Goal: Information Seeking & Learning: Learn about a topic

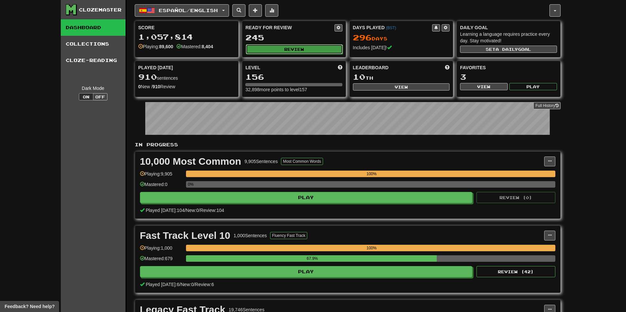
click at [296, 53] on button "Review" at bounding box center [294, 49] width 97 height 10
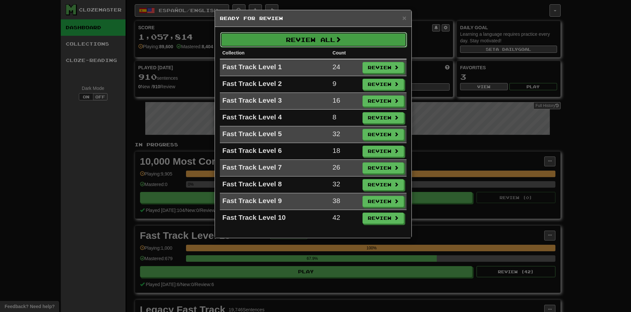
click at [320, 32] on button "Review All" at bounding box center [313, 39] width 187 height 15
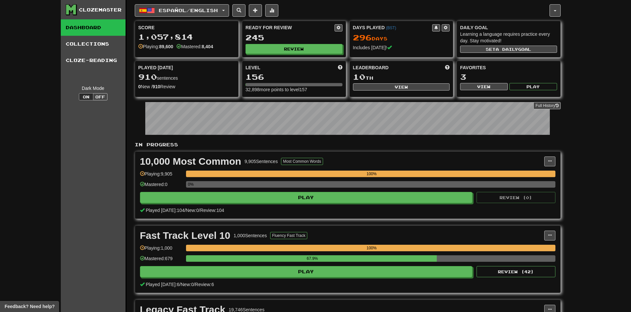
select select "********"
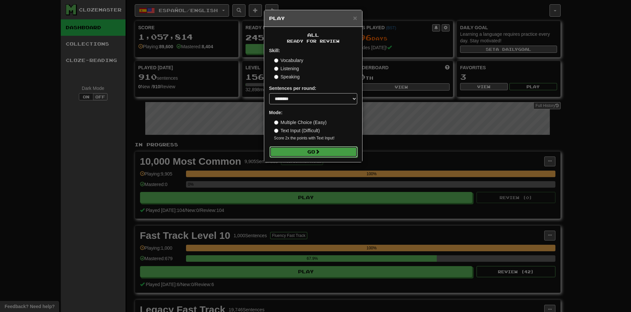
click at [315, 147] on button "Go" at bounding box center [313, 152] width 88 height 11
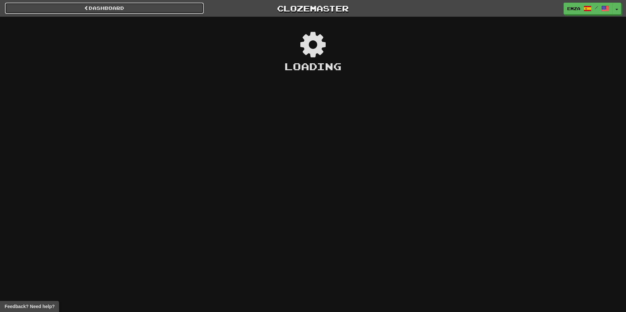
click at [70, 4] on link "Dashboard" at bounding box center [104, 8] width 199 height 11
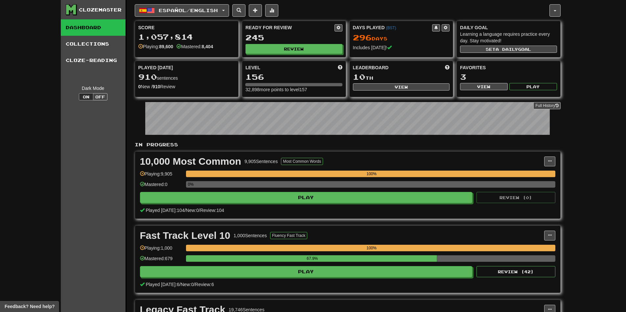
click at [373, 78] on div "10 th" at bounding box center [401, 77] width 97 height 9
click at [376, 86] on button "View" at bounding box center [401, 86] width 97 height 7
select select "**********"
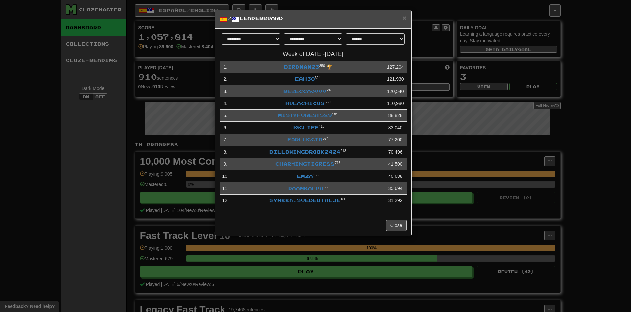
click at [401, 17] on h5 "/ Leaderboard" at bounding box center [313, 19] width 187 height 8
click at [402, 18] on h5 "/ Leaderboard" at bounding box center [313, 19] width 187 height 8
click at [404, 19] on span "×" at bounding box center [404, 18] width 4 height 8
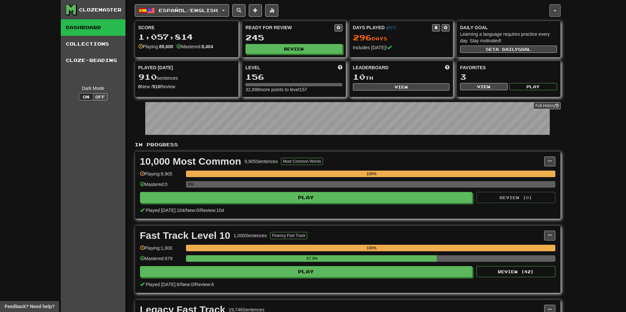
click at [552, 14] on button "button" at bounding box center [554, 10] width 11 height 12
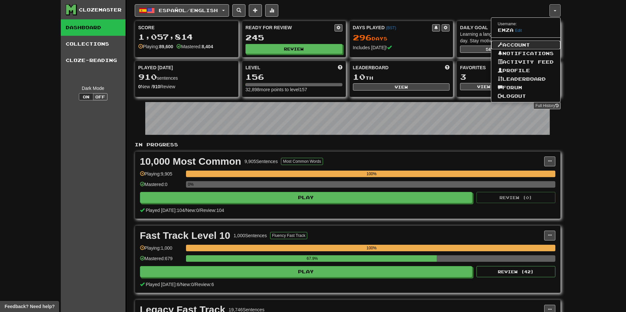
click at [513, 45] on link "Account" at bounding box center [525, 45] width 69 height 9
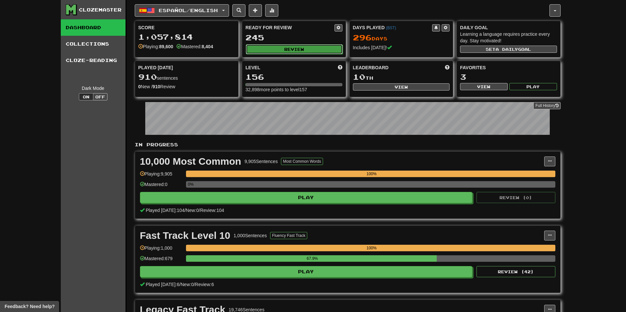
click at [290, 52] on button "Review" at bounding box center [294, 49] width 97 height 10
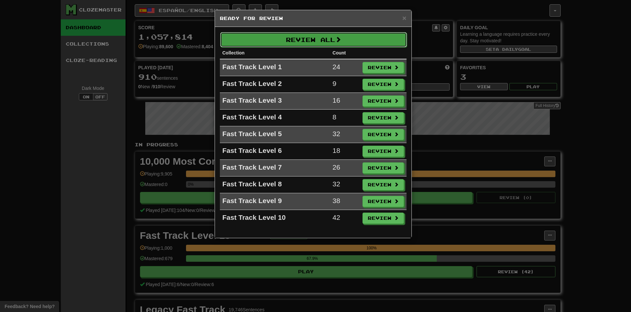
click at [291, 36] on button "Review All" at bounding box center [313, 39] width 187 height 15
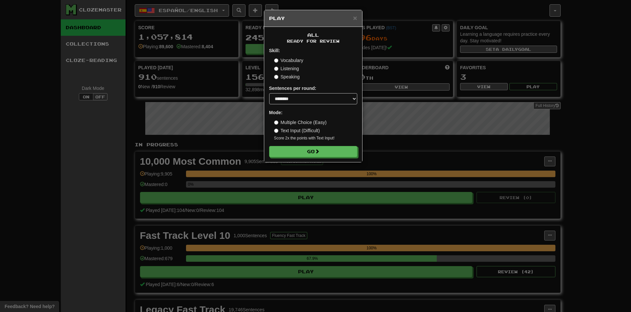
drag, startPoint x: 465, startPoint y: 86, endPoint x: 468, endPoint y: 85, distance: 3.4
click at [468, 85] on div "× Play All Ready for Review Skill: Vocabulary Listening Speaking Sentences per …" at bounding box center [315, 156] width 631 height 312
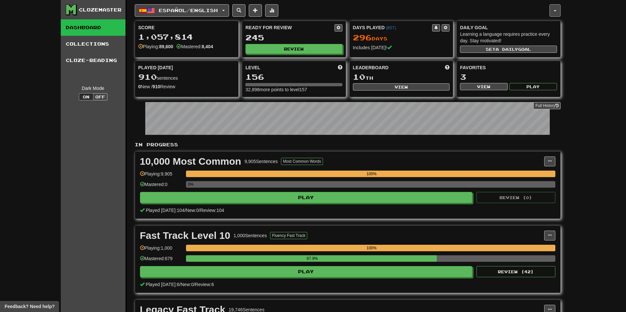
click at [555, 13] on button "button" at bounding box center [554, 10] width 11 height 12
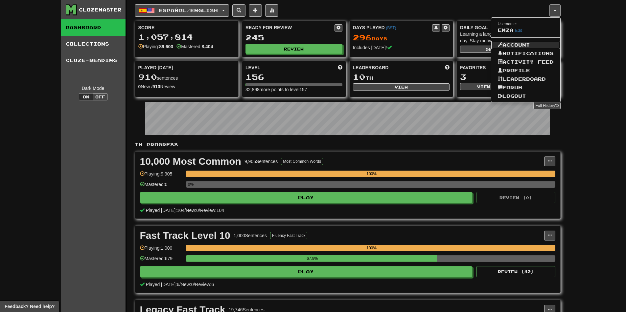
click at [523, 43] on link "Account" at bounding box center [525, 45] width 69 height 9
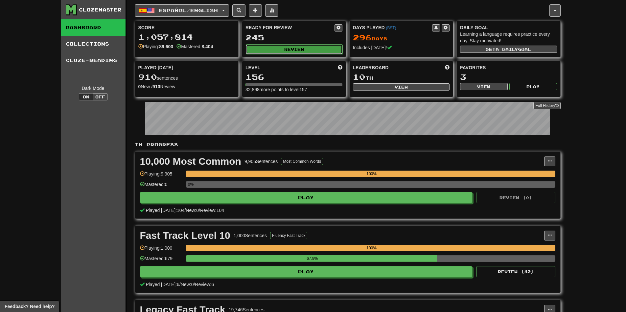
click at [263, 46] on button "Review" at bounding box center [294, 49] width 97 height 10
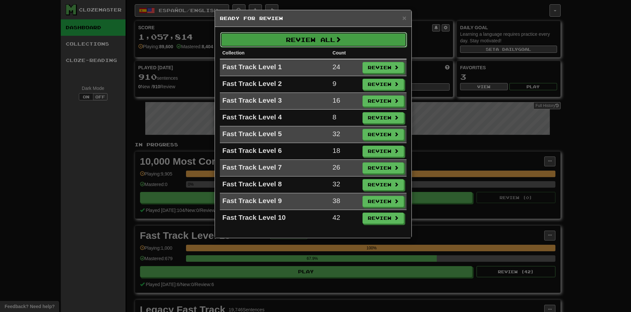
click at [309, 37] on button "Review All" at bounding box center [313, 39] width 187 height 15
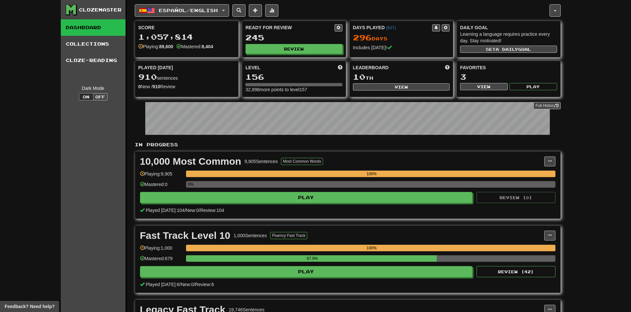
select select "********"
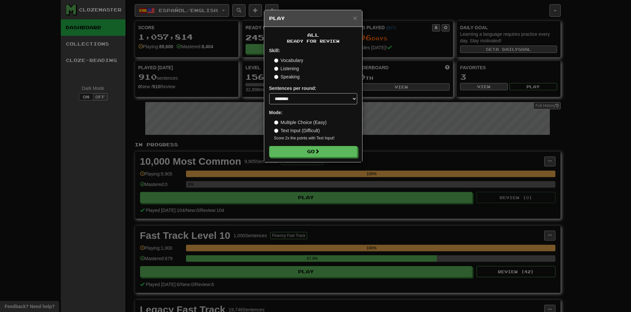
click at [309, 158] on div "All Ready for Review Skill: Vocabulary Listening Speaking Sentences per round: …" at bounding box center [313, 94] width 98 height 135
click at [308, 156] on button "Go" at bounding box center [313, 152] width 88 height 11
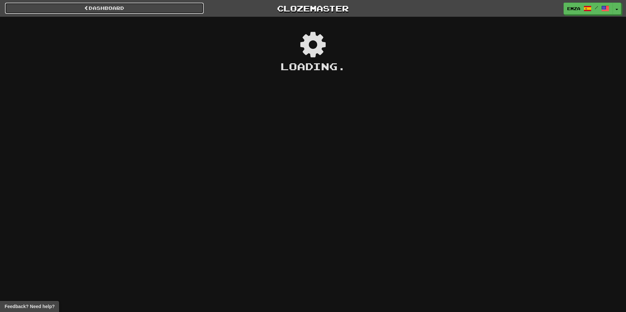
click at [136, 9] on link "Dashboard" at bounding box center [104, 8] width 199 height 11
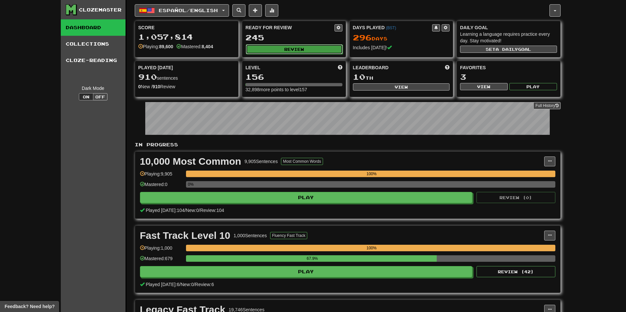
click at [286, 49] on button "Review" at bounding box center [294, 49] width 97 height 10
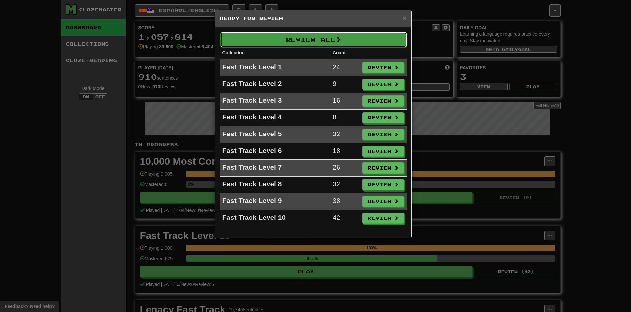
click at [290, 40] on button "Review All" at bounding box center [313, 39] width 187 height 15
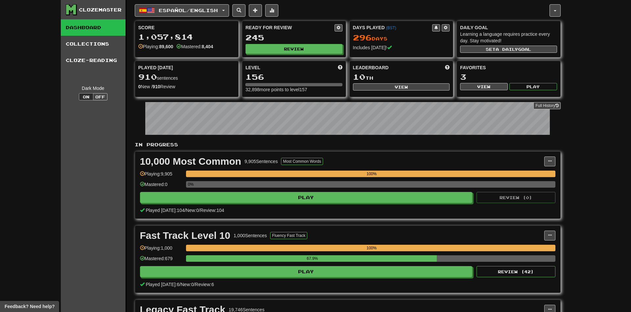
select select "********"
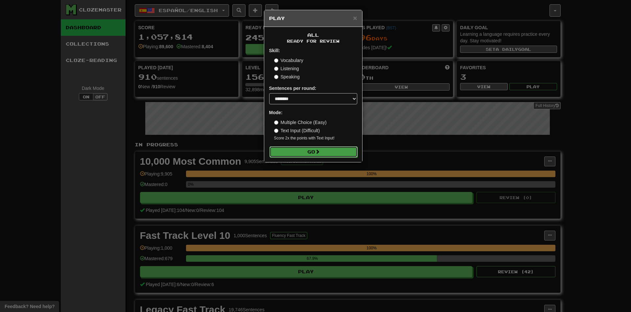
click at [317, 154] on span at bounding box center [317, 151] width 5 height 5
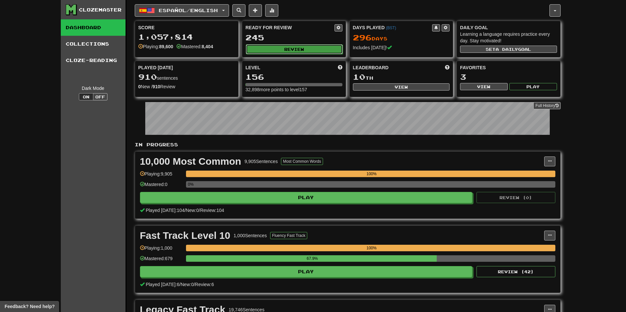
click at [293, 49] on button "Review" at bounding box center [294, 49] width 97 height 10
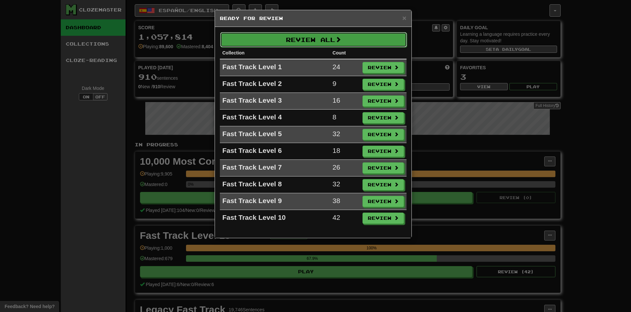
click at [296, 43] on button "Review All" at bounding box center [313, 39] width 187 height 15
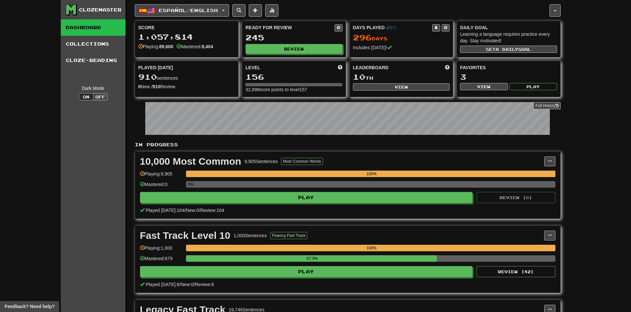
select select "********"
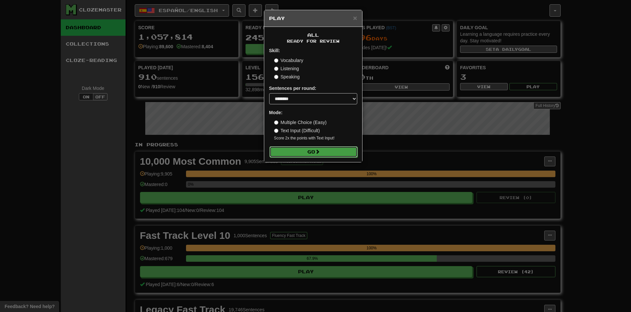
click at [319, 153] on span at bounding box center [317, 151] width 5 height 5
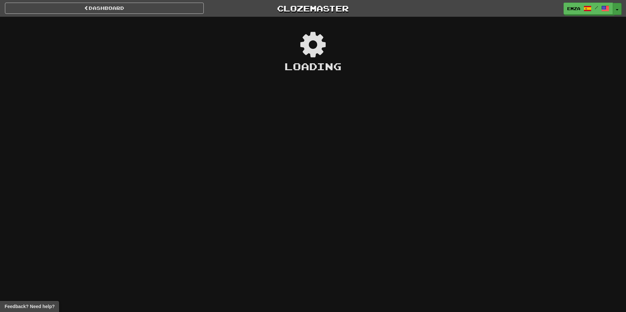
click at [621, 7] on button "Toggle Dropdown" at bounding box center [617, 9] width 9 height 12
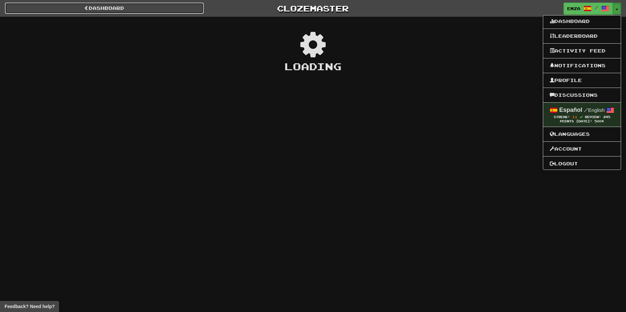
click at [129, 7] on link "Dashboard" at bounding box center [104, 8] width 199 height 11
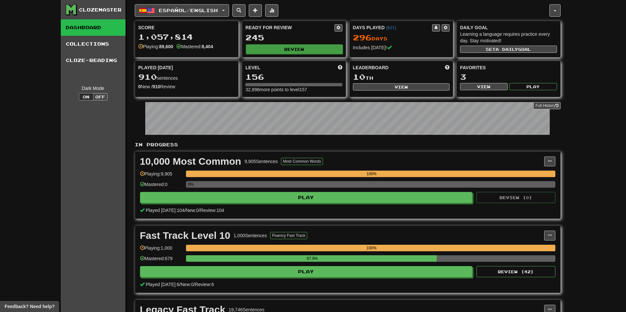
drag, startPoint x: 302, startPoint y: 55, endPoint x: 300, endPoint y: 50, distance: 4.7
click at [301, 53] on div "Score 1,057,814 Playing: 89,600 Mastered: 8,404 Ready for Review 245 Review Day…" at bounding box center [348, 59] width 426 height 77
click at [301, 45] on button "Review" at bounding box center [294, 49] width 97 height 10
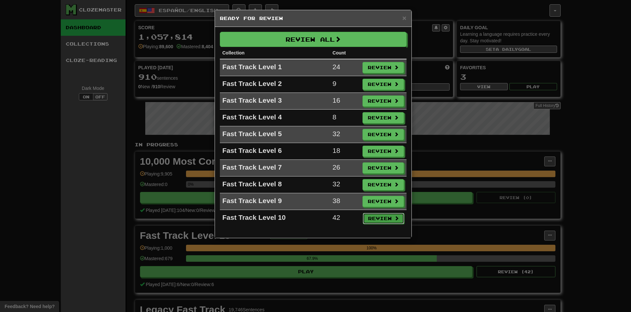
click at [375, 221] on button "Review" at bounding box center [383, 218] width 41 height 11
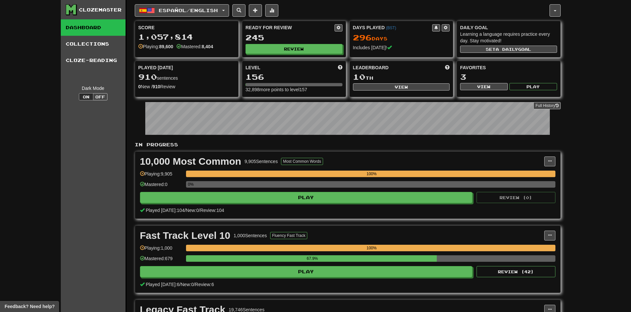
select select "********"
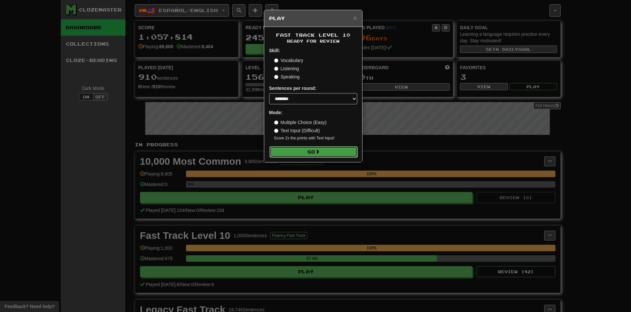
click at [296, 152] on button "Go" at bounding box center [313, 152] width 88 height 11
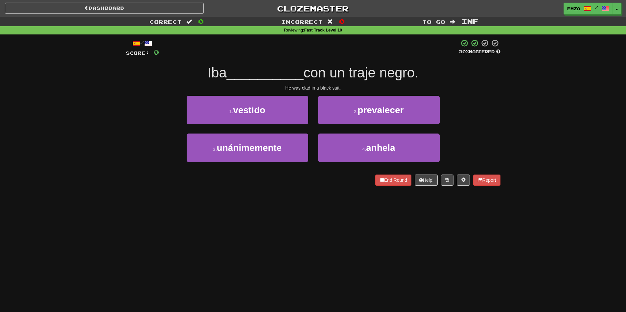
click at [279, 208] on div "Dashboard Clozemaster Emza / Toggle Dropdown Dashboard Leaderboard Activity Fee…" at bounding box center [313, 156] width 626 height 312
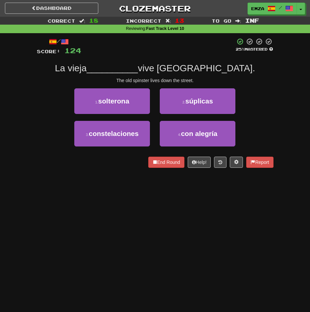
click at [53, 183] on div "Dashboard Clozemaster Emza / Toggle Dropdown Dashboard Leaderboard Activity Fee…" at bounding box center [155, 156] width 310 height 312
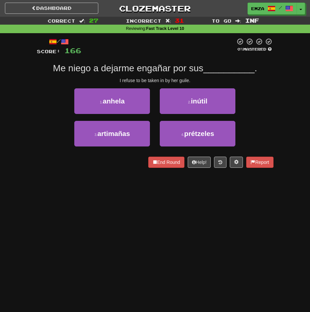
click at [34, 119] on div "/ Score: 166 0 % Mastered Me niego a dejarme engañar por sus __________ . I ref…" at bounding box center [155, 105] width 246 height 144
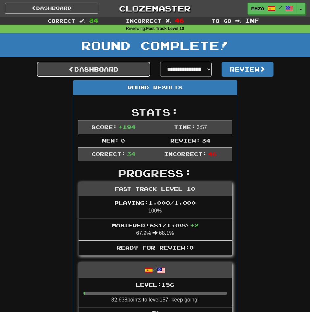
click at [102, 65] on link "Dashboard" at bounding box center [93, 69] width 113 height 15
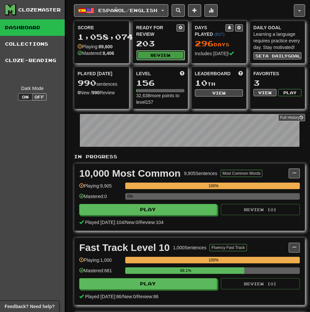
click at [152, 53] on button "Review" at bounding box center [160, 55] width 48 height 10
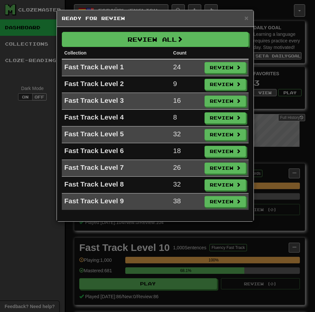
click at [156, 30] on div "Review All Collection Count Fast Track Level 1 24 Review Fast Track Level 2 9 R…" at bounding box center [155, 124] width 196 height 194
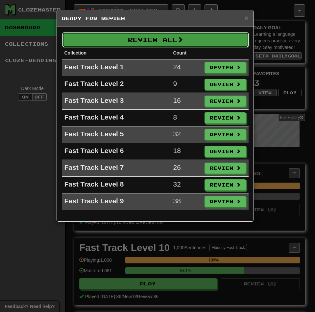
click at [155, 35] on button "Review All" at bounding box center [155, 39] width 187 height 15
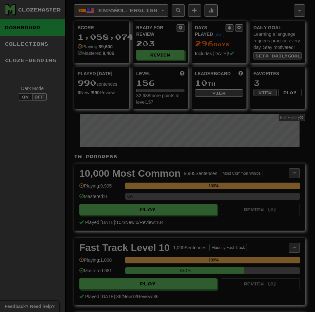
select select "********"
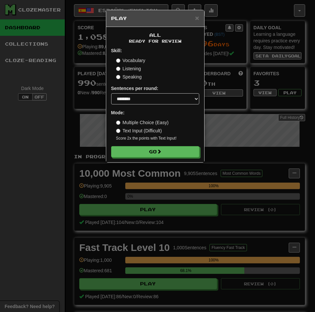
click at [144, 143] on form "Skill: Vocabulary Listening Speaking Sentences per round: * ** ** ** ** ** *** …" at bounding box center [155, 102] width 88 height 110
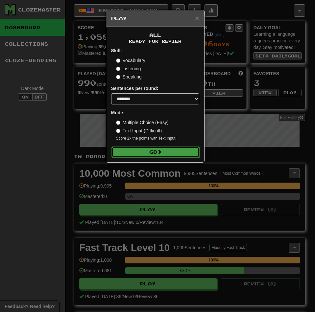
click at [143, 150] on button "Go" at bounding box center [155, 152] width 88 height 11
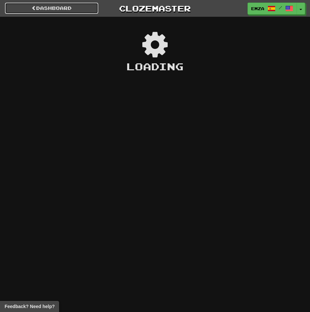
click at [65, 11] on link "Dashboard" at bounding box center [51, 8] width 93 height 11
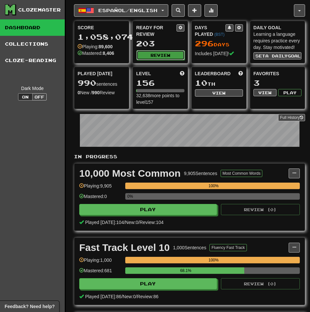
click at [148, 53] on button "Review" at bounding box center [160, 55] width 48 height 10
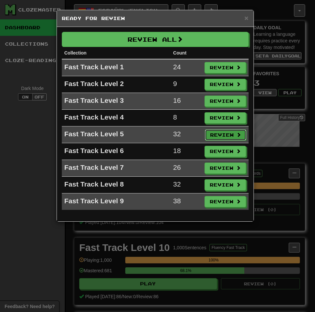
click at [229, 131] on button "Review" at bounding box center [225, 134] width 41 height 11
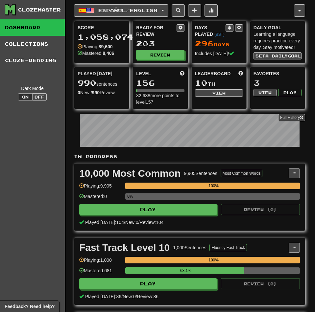
select select "********"
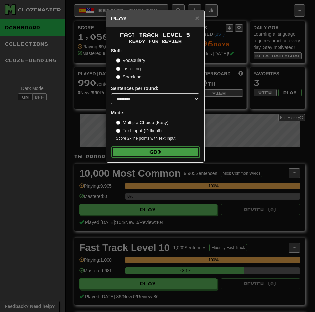
click at [138, 153] on button "Go" at bounding box center [155, 152] width 88 height 11
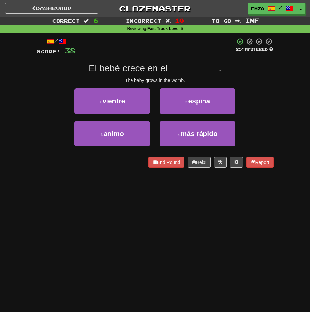
click at [102, 191] on div "Dashboard Clozemaster Emza / Toggle Dropdown Dashboard Leaderboard Activity Fee…" at bounding box center [155, 156] width 310 height 312
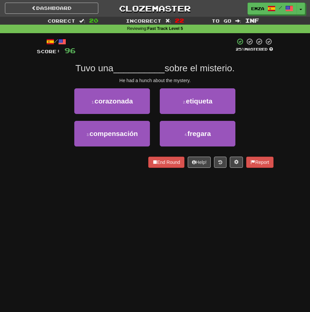
click at [61, 204] on div "Dashboard Clozemaster Emza / Toggle Dropdown Dashboard Leaderboard Activity Fee…" at bounding box center [155, 156] width 310 height 312
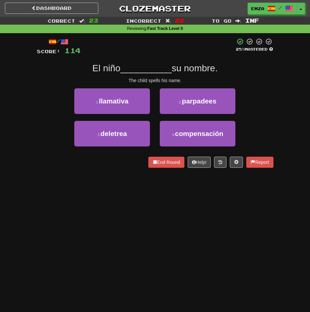
click at [58, 176] on div "/ Score: 114 25 % Mastered El niño __________ su nombre. The child spells his n…" at bounding box center [155, 105] width 237 height 144
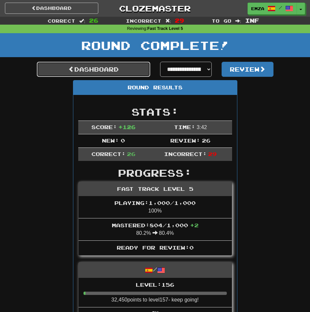
click at [115, 67] on link "Dashboard" at bounding box center [93, 69] width 113 height 15
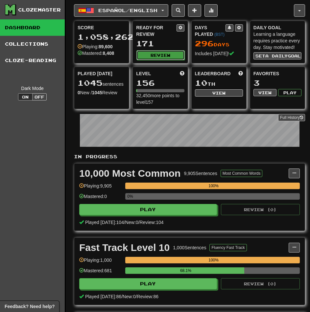
click at [144, 56] on button "Review" at bounding box center [160, 55] width 48 height 10
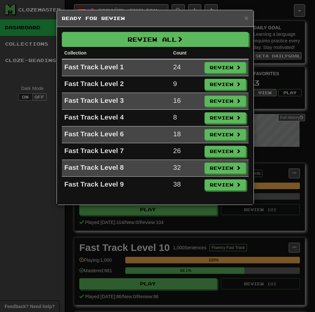
click at [8, 156] on div "× Ready for Review Review All Collection Count Fast Track Level 1 24 Review Fas…" at bounding box center [157, 156] width 315 height 312
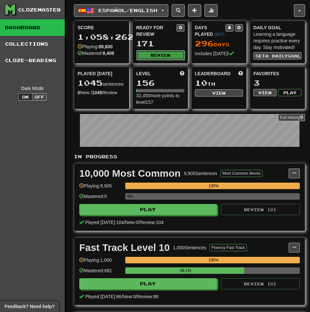
click at [151, 51] on button "Review" at bounding box center [160, 55] width 48 height 10
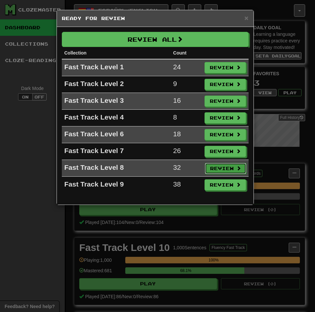
click at [220, 167] on button "Review" at bounding box center [225, 168] width 41 height 11
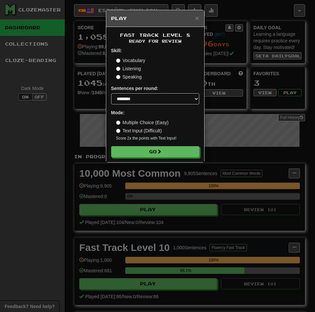
click at [33, 120] on div "× Play Fast Track Level 8 Ready for Review Skill: Vocabulary Listening Speaking…" at bounding box center [157, 156] width 315 height 312
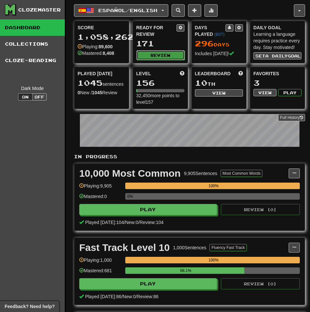
click at [150, 54] on button "Review" at bounding box center [160, 55] width 48 height 10
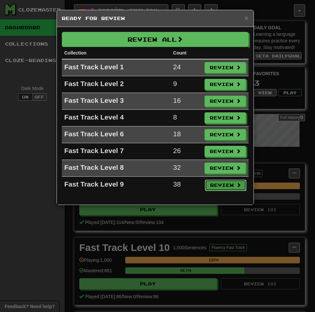
click at [216, 181] on button "Review" at bounding box center [225, 185] width 41 height 11
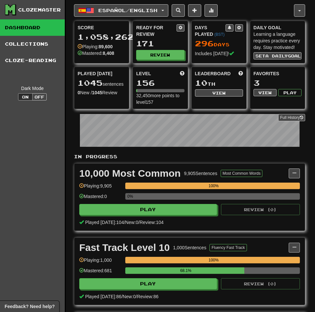
select select "********"
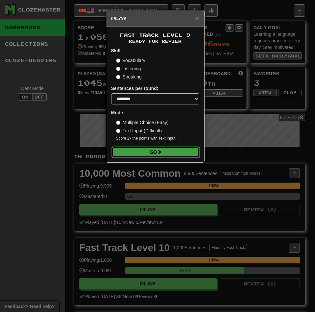
click at [148, 151] on button "Go" at bounding box center [155, 152] width 88 height 11
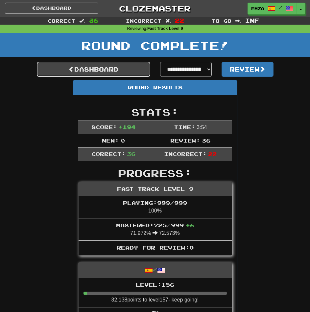
click at [107, 67] on link "Dashboard" at bounding box center [93, 69] width 113 height 15
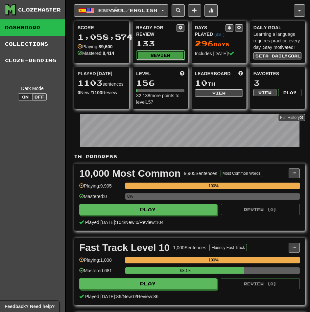
click at [159, 57] on button "Review" at bounding box center [160, 55] width 48 height 10
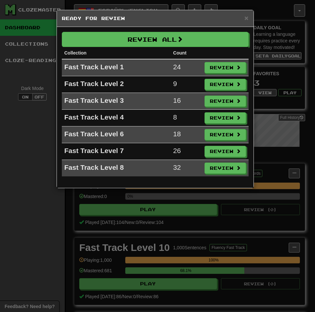
click at [203, 190] on div "× Ready for Review Review All Collection Count Fast Track Level 1 24 Review Fas…" at bounding box center [157, 156] width 315 height 312
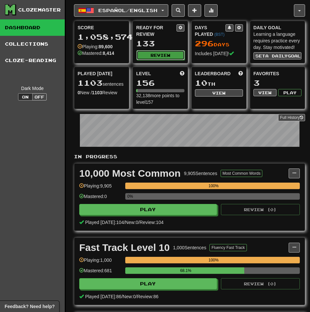
click at [155, 56] on button "Review" at bounding box center [160, 55] width 48 height 10
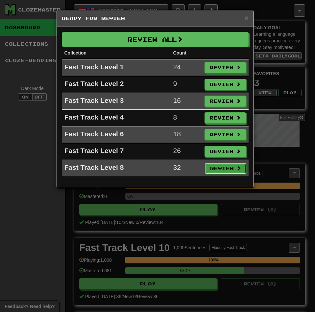
click at [222, 168] on button "Review" at bounding box center [225, 168] width 41 height 11
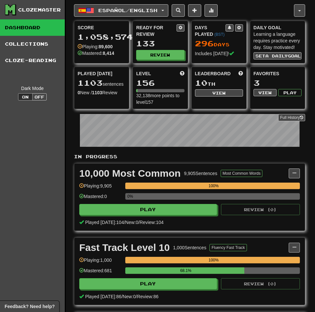
select select "********"
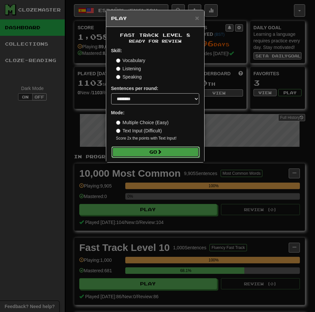
click at [160, 156] on button "Go" at bounding box center [155, 152] width 88 height 11
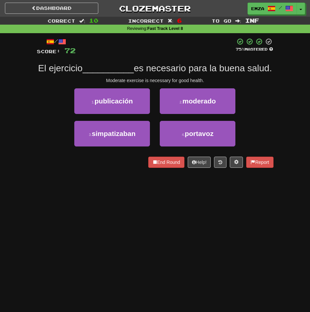
click at [193, 220] on div "Dashboard Clozemaster Emza / Toggle Dropdown Dashboard Leaderboard Activity Fee…" at bounding box center [155, 156] width 310 height 312
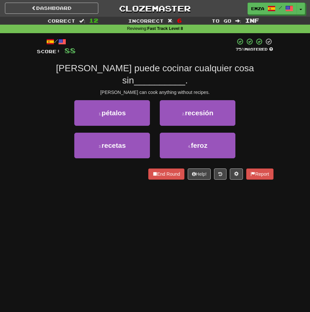
click at [164, 217] on div "Dashboard Clozemaster Emza / Toggle Dropdown Dashboard Leaderboard Activity Fee…" at bounding box center [155, 156] width 310 height 312
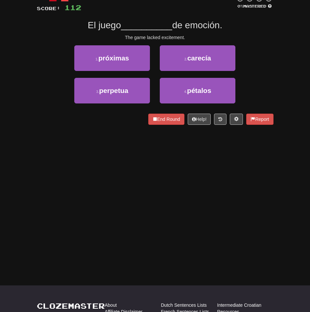
scroll to position [10, 0]
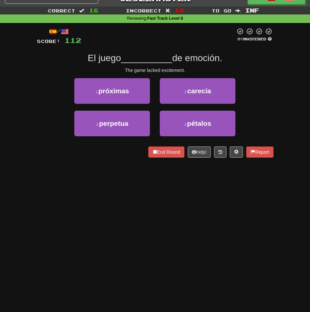
click at [166, 220] on div "Dashboard Clozemaster Emza / Toggle Dropdown Dashboard Leaderboard Activity Fee…" at bounding box center [155, 146] width 310 height 312
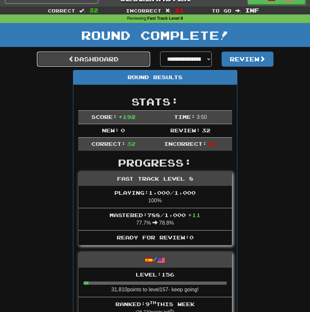
click at [111, 57] on link "Dashboard" at bounding box center [93, 59] width 113 height 15
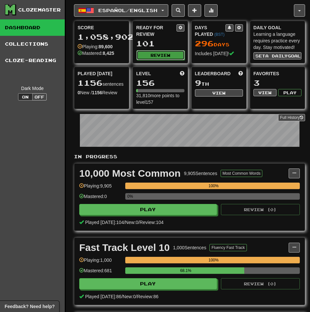
click at [166, 58] on button "Review" at bounding box center [160, 55] width 48 height 10
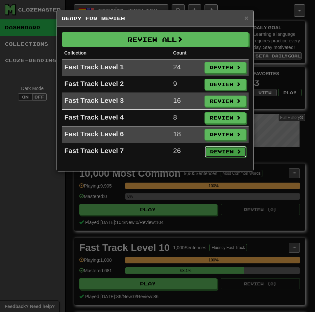
click at [216, 151] on button "Review" at bounding box center [225, 151] width 41 height 11
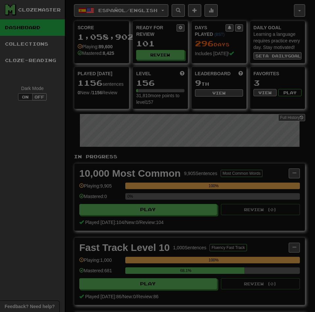
select select "********"
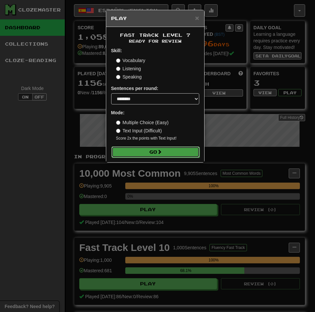
click at [158, 147] on button "Go" at bounding box center [155, 152] width 88 height 11
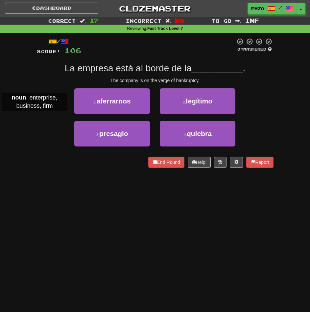
click at [21, 117] on div "Correct : 17 Incorrect : 20 To go : Inf Reviewing : Fast Track Level 7 / Score:…" at bounding box center [155, 97] width 310 height 160
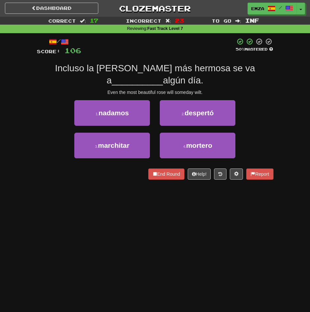
click at [29, 94] on div "Correct : 17 Incorrect : 23 To go : Inf Reviewing : Fast Track Level 7 / Score:…" at bounding box center [155, 103] width 310 height 172
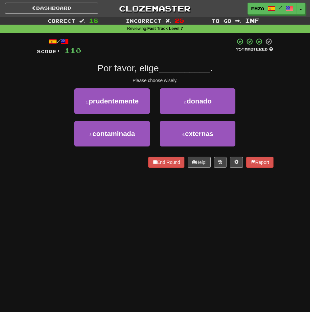
click at [59, 113] on div "1 . prudentemente 2 . donado" at bounding box center [155, 104] width 256 height 33
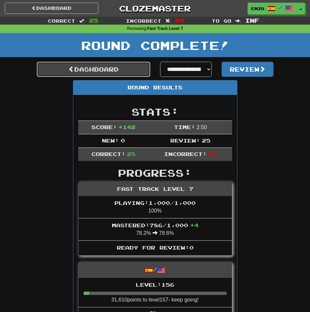
click at [86, 65] on link "Dashboard" at bounding box center [93, 69] width 113 height 15
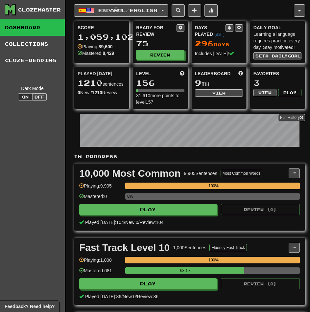
click at [167, 60] on div "Ready for Review 75 Review" at bounding box center [160, 42] width 55 height 42
click at [153, 57] on button "Review" at bounding box center [160, 55] width 48 height 10
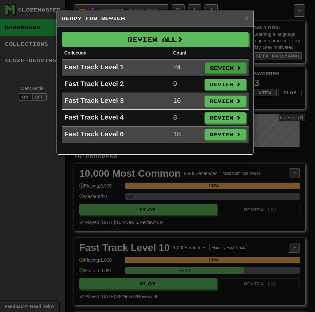
click at [216, 63] on td "Review" at bounding box center [225, 67] width 47 height 17
click at [221, 68] on button "Review" at bounding box center [225, 67] width 41 height 11
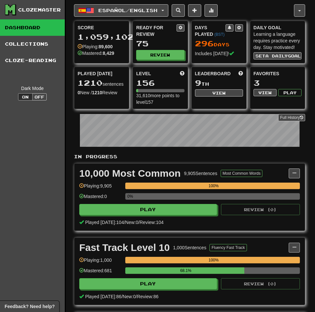
select select "********"
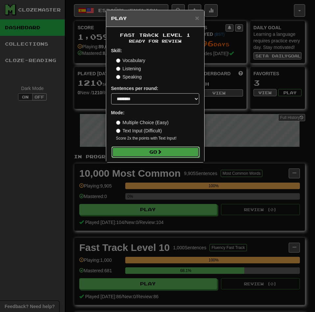
click at [158, 154] on span at bounding box center [159, 151] width 5 height 5
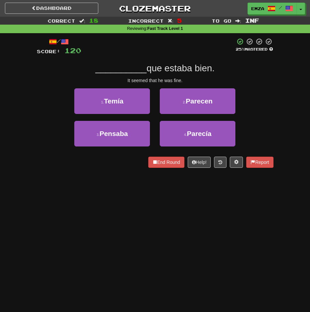
click at [17, 89] on div "Correct : 18 Incorrect : 5 To go : Inf Reviewing : Fast Track Level 1 / Score: …" at bounding box center [155, 97] width 310 height 160
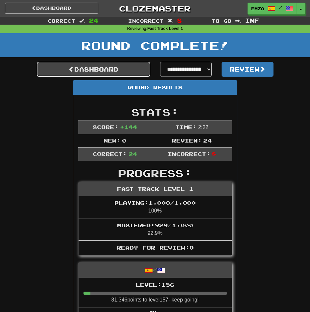
drag, startPoint x: 24, startPoint y: 92, endPoint x: 119, endPoint y: 68, distance: 97.4
click at [119, 68] on link "Dashboard" at bounding box center [93, 69] width 113 height 15
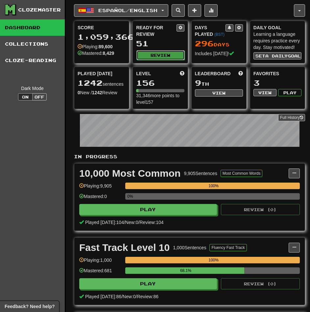
click at [147, 59] on button "Review" at bounding box center [160, 55] width 48 height 10
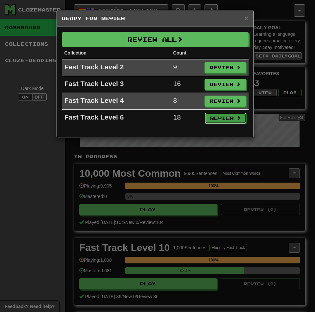
click at [218, 118] on button "Review" at bounding box center [225, 118] width 41 height 11
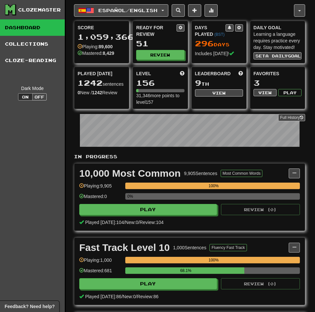
select select "********"
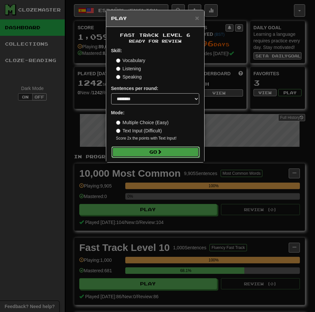
click at [140, 155] on button "Go" at bounding box center [155, 152] width 88 height 11
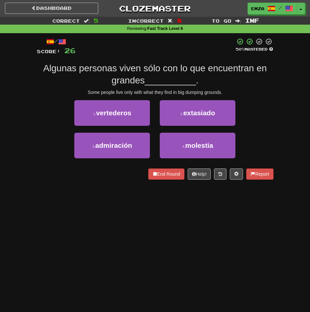
click at [33, 105] on div "/ Score: 26 50 % Mastered Algunas personas viven sólo con lo que encuentran en …" at bounding box center [155, 111] width 246 height 156
click at [10, 84] on div "Correct : 13 Incorrect : 13 To go : Inf Reviewing : Fast Track Level 6 / Score:…" at bounding box center [155, 103] width 310 height 172
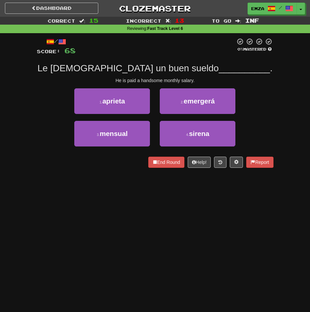
click at [34, 131] on div "/ Score: 68 0 % Mastered Le pagan un buen sueldo __________ . He is paid a hand…" at bounding box center [155, 105] width 246 height 144
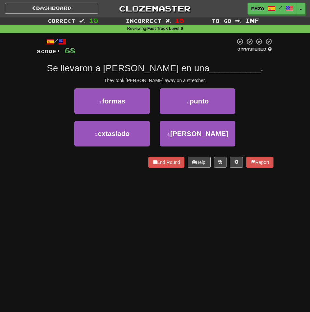
click at [40, 113] on div "1 . formas 2 . punto" at bounding box center [155, 104] width 256 height 33
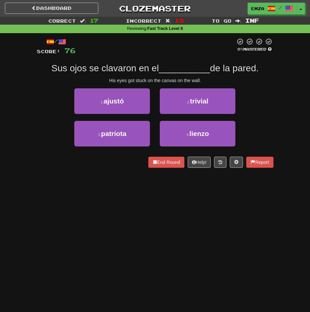
click at [32, 125] on div "/ Score: 76 0 % Mastered Sus ojos se clavaron en el __________ de la pared. His…" at bounding box center [155, 105] width 246 height 144
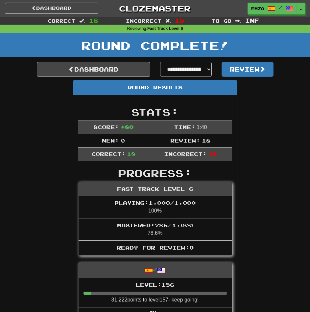
click at [81, 61] on div "Round Complete!" at bounding box center [155, 47] width 310 height 29
click at [84, 69] on link "Dashboard" at bounding box center [93, 69] width 113 height 15
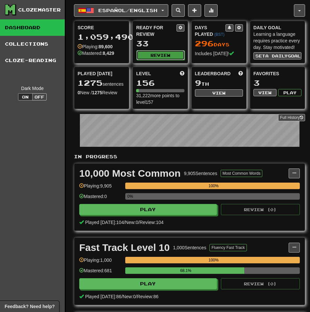
click at [144, 57] on button "Review" at bounding box center [160, 55] width 48 height 10
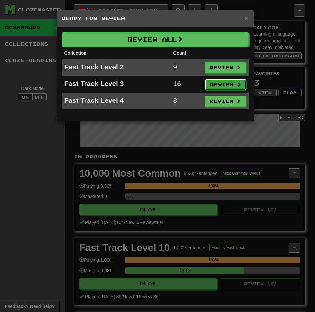
click at [221, 83] on button "Review" at bounding box center [225, 84] width 41 height 11
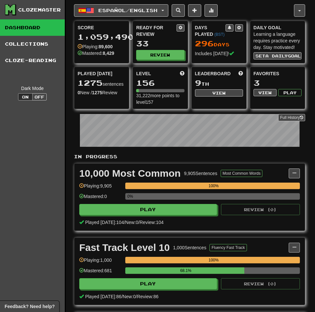
select select "********"
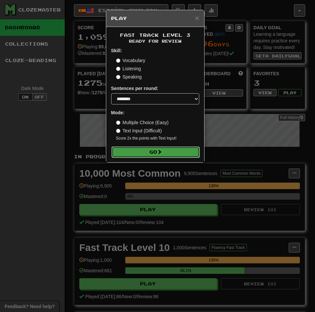
click at [153, 155] on button "Go" at bounding box center [155, 152] width 88 height 11
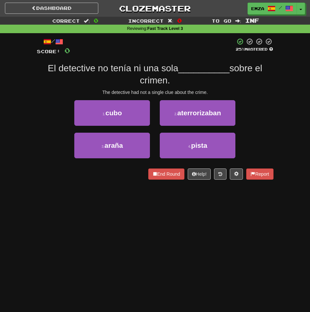
click at [22, 101] on div "Correct : 0 Incorrect : 0 To go : Inf Reviewing : Fast Track Level 3 / Score: 0…" at bounding box center [155, 103] width 310 height 172
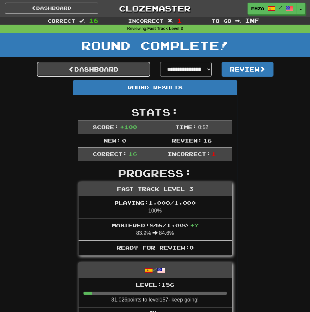
click at [83, 65] on link "Dashboard" at bounding box center [93, 69] width 113 height 15
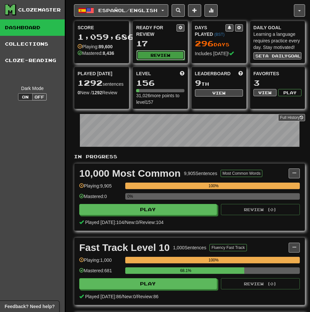
click at [150, 53] on button "Review" at bounding box center [160, 55] width 48 height 10
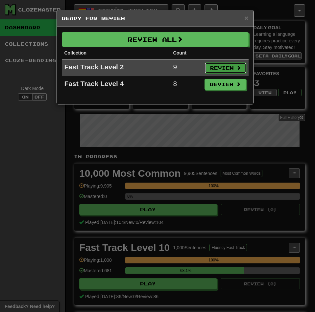
click at [225, 66] on button "Review" at bounding box center [225, 67] width 41 height 11
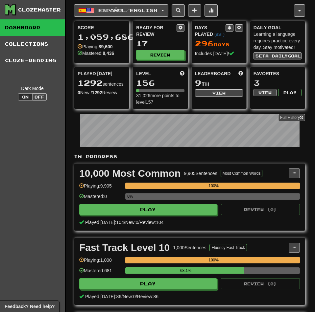
select select "********"
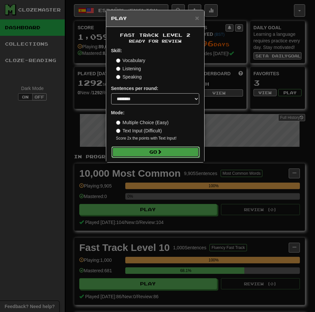
click at [144, 153] on button "Go" at bounding box center [155, 152] width 88 height 11
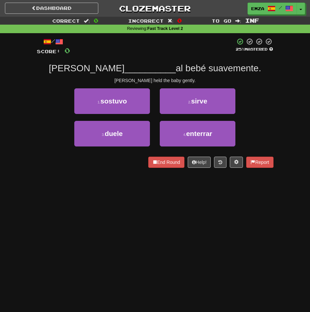
click at [105, 178] on div "Dashboard Clozemaster Emza / Toggle Dropdown Dashboard Leaderboard Activity Fee…" at bounding box center [155, 156] width 310 height 312
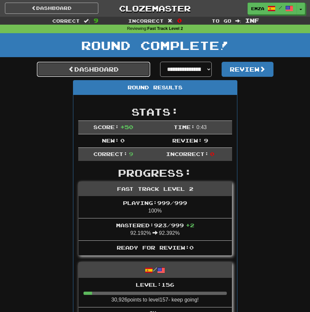
click at [116, 68] on link "Dashboard" at bounding box center [93, 69] width 113 height 15
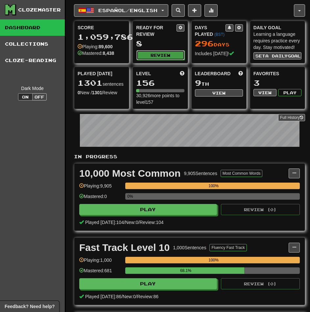
click at [154, 52] on button "Review" at bounding box center [160, 55] width 48 height 10
select select "********"
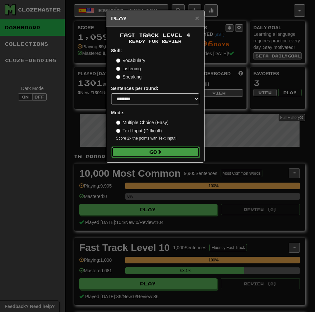
click at [129, 153] on button "Go" at bounding box center [155, 152] width 88 height 11
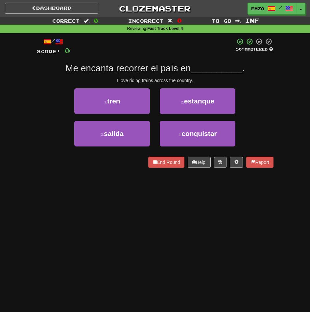
click at [20, 114] on div "Correct : 0 Incorrect : 0 To go : Inf Reviewing : Fast Track Level 4 / Score: 0…" at bounding box center [155, 97] width 310 height 160
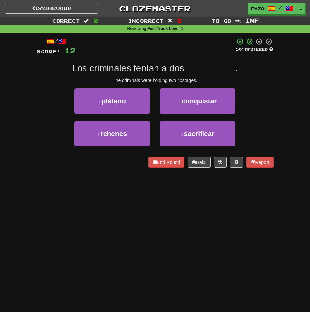
click at [46, 155] on div "/ Score: 12 50 % Mastered Los criminales tenían a dos __________ . The criminal…" at bounding box center [155, 103] width 237 height 130
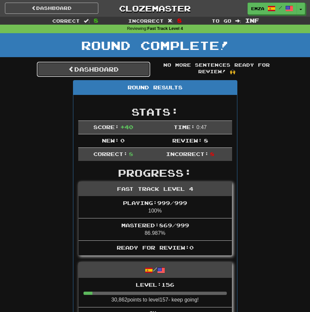
click at [95, 66] on link "Dashboard" at bounding box center [93, 69] width 113 height 15
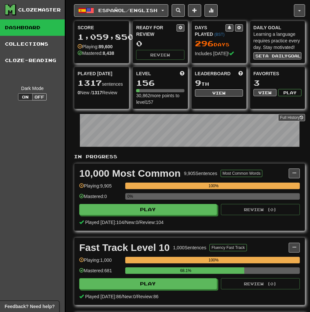
click at [125, 36] on div "1,059,850" at bounding box center [102, 37] width 48 height 8
click at [217, 12] on button at bounding box center [210, 10] width 13 height 12
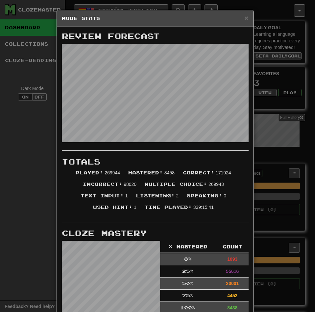
click at [275, 144] on div "× More Stats Review Forecast Totals Played : 269944 Mastered : 8458 Correct : 1…" at bounding box center [157, 156] width 315 height 312
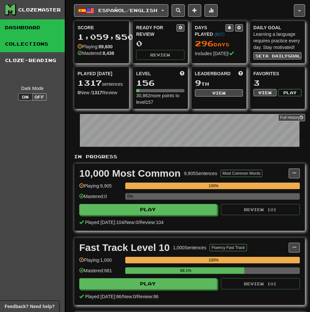
click at [40, 44] on link "Collections" at bounding box center [32, 44] width 65 height 16
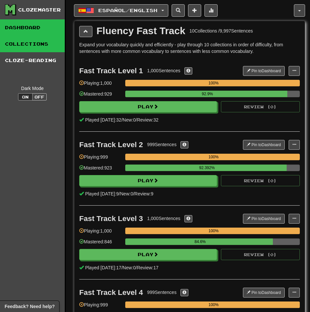
click at [37, 30] on link "Dashboard" at bounding box center [32, 27] width 65 height 16
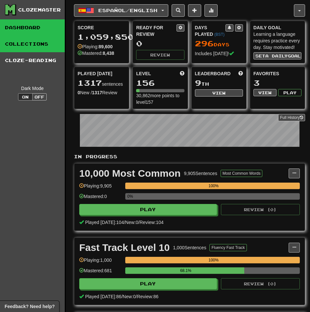
click at [38, 41] on link "Collections" at bounding box center [32, 44] width 65 height 16
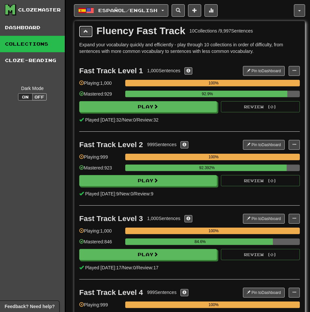
click at [86, 32] on span at bounding box center [85, 31] width 5 height 5
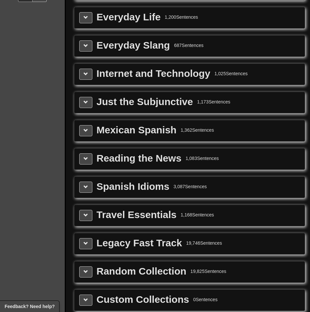
scroll to position [66, 0]
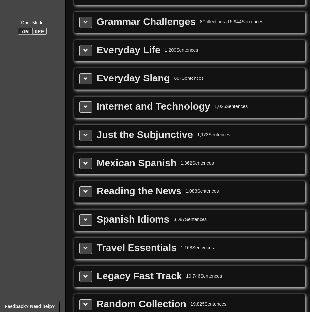
click at [77, 20] on div "Grammar Challenges 8 Collections / 15,944 Sentences" at bounding box center [189, 22] width 230 height 21
click at [83, 20] on button at bounding box center [85, 22] width 13 height 11
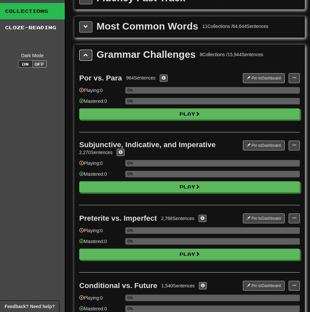
scroll to position [0, 0]
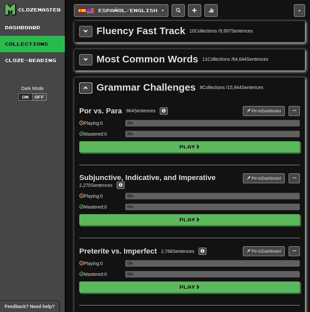
click at [80, 90] on button at bounding box center [85, 87] width 13 height 11
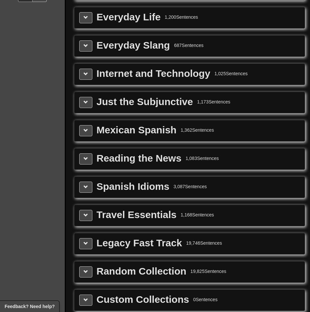
scroll to position [131, 0]
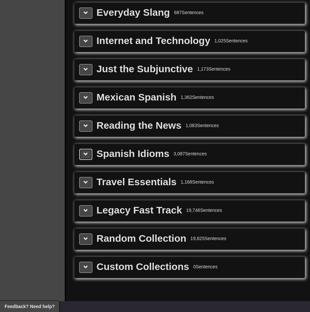
click at [84, 152] on span at bounding box center [85, 154] width 5 height 5
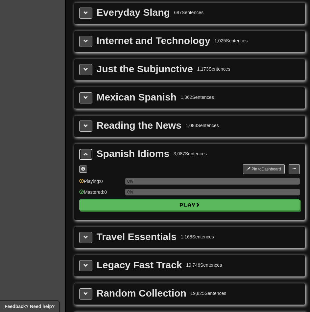
click at [84, 152] on span at bounding box center [85, 154] width 5 height 5
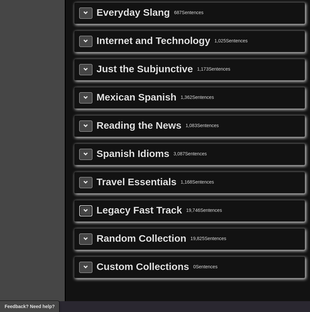
click at [85, 212] on span at bounding box center [85, 210] width 5 height 5
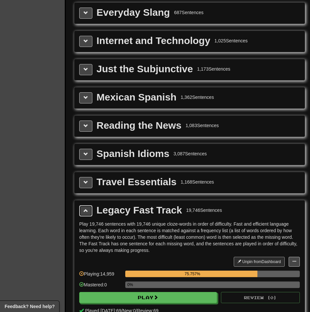
click at [85, 212] on span at bounding box center [85, 210] width 5 height 5
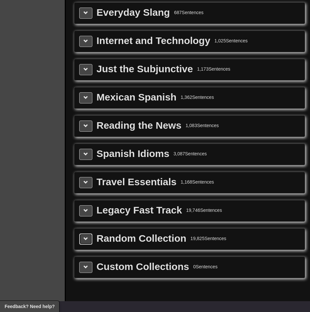
click at [87, 236] on button at bounding box center [85, 239] width 13 height 11
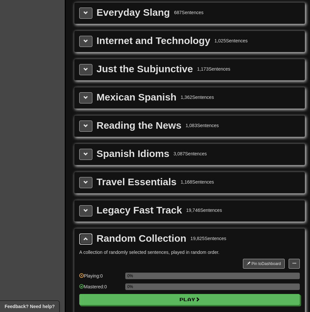
click at [87, 236] on button at bounding box center [85, 239] width 13 height 11
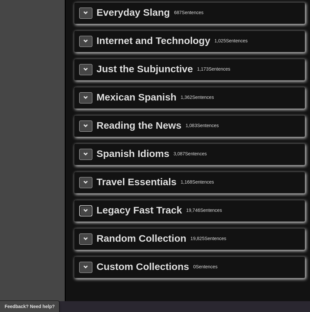
click at [85, 207] on button at bounding box center [85, 210] width 13 height 11
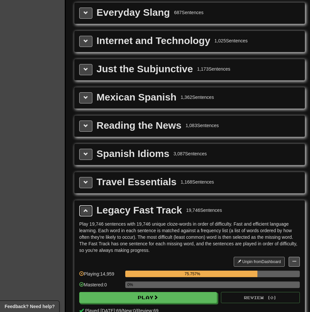
click at [85, 206] on button at bounding box center [85, 210] width 13 height 11
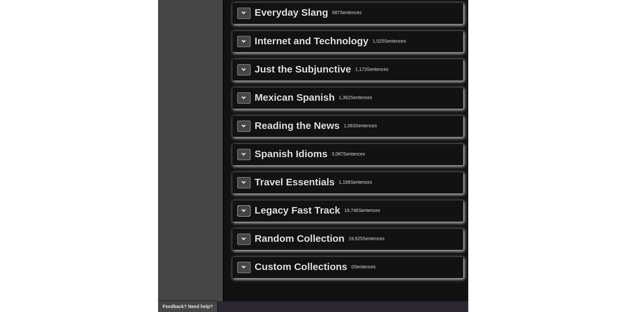
scroll to position [0, 0]
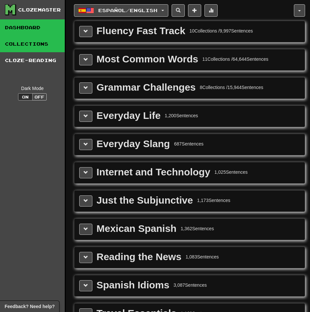
click at [16, 27] on link "Dashboard" at bounding box center [32, 27] width 65 height 16
